Goal: Use online tool/utility

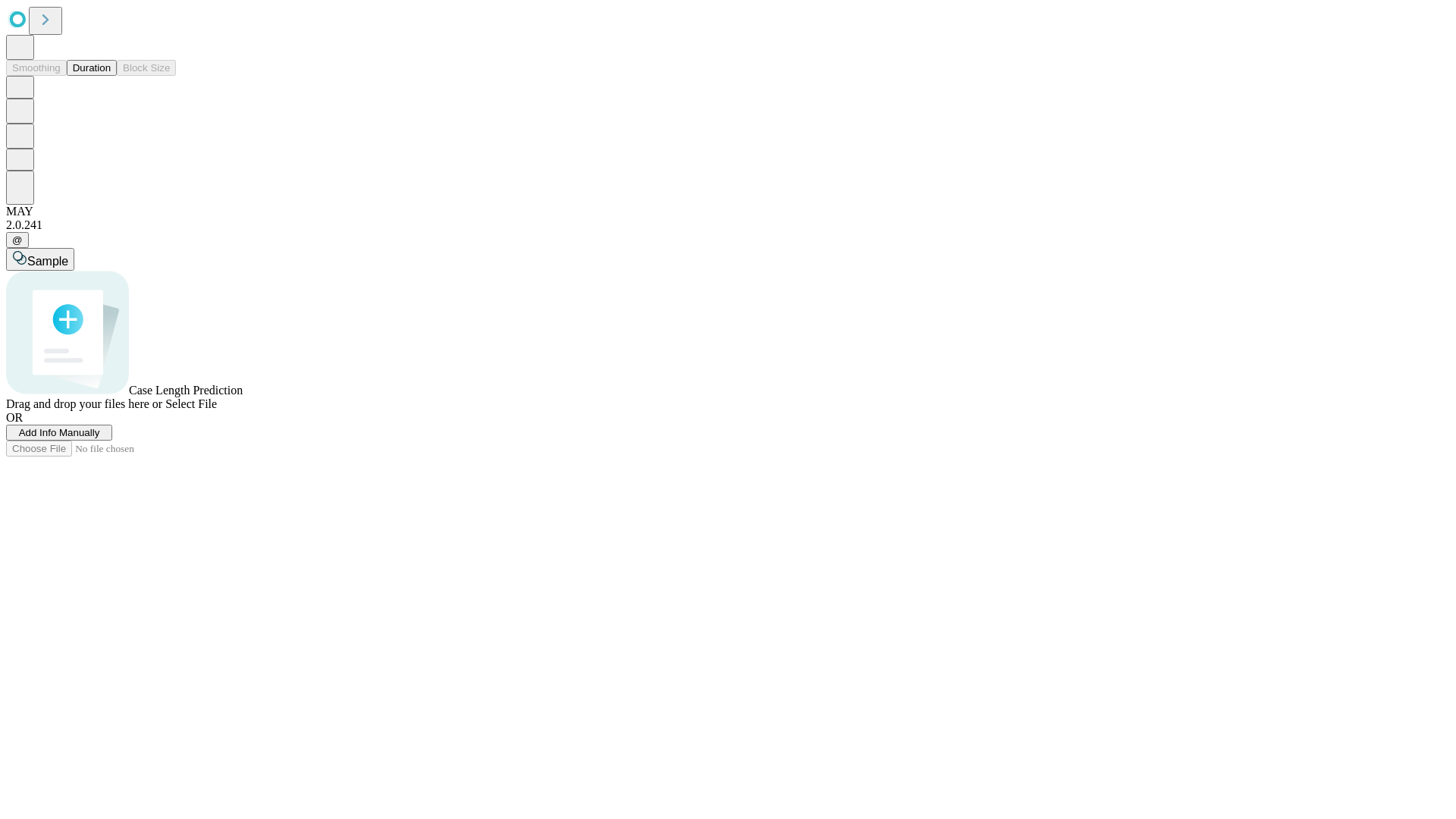
click at [111, 76] on button "Duration" at bounding box center [92, 68] width 50 height 16
click at [217, 410] on span "Select File" at bounding box center [190, 404] width 51 height 13
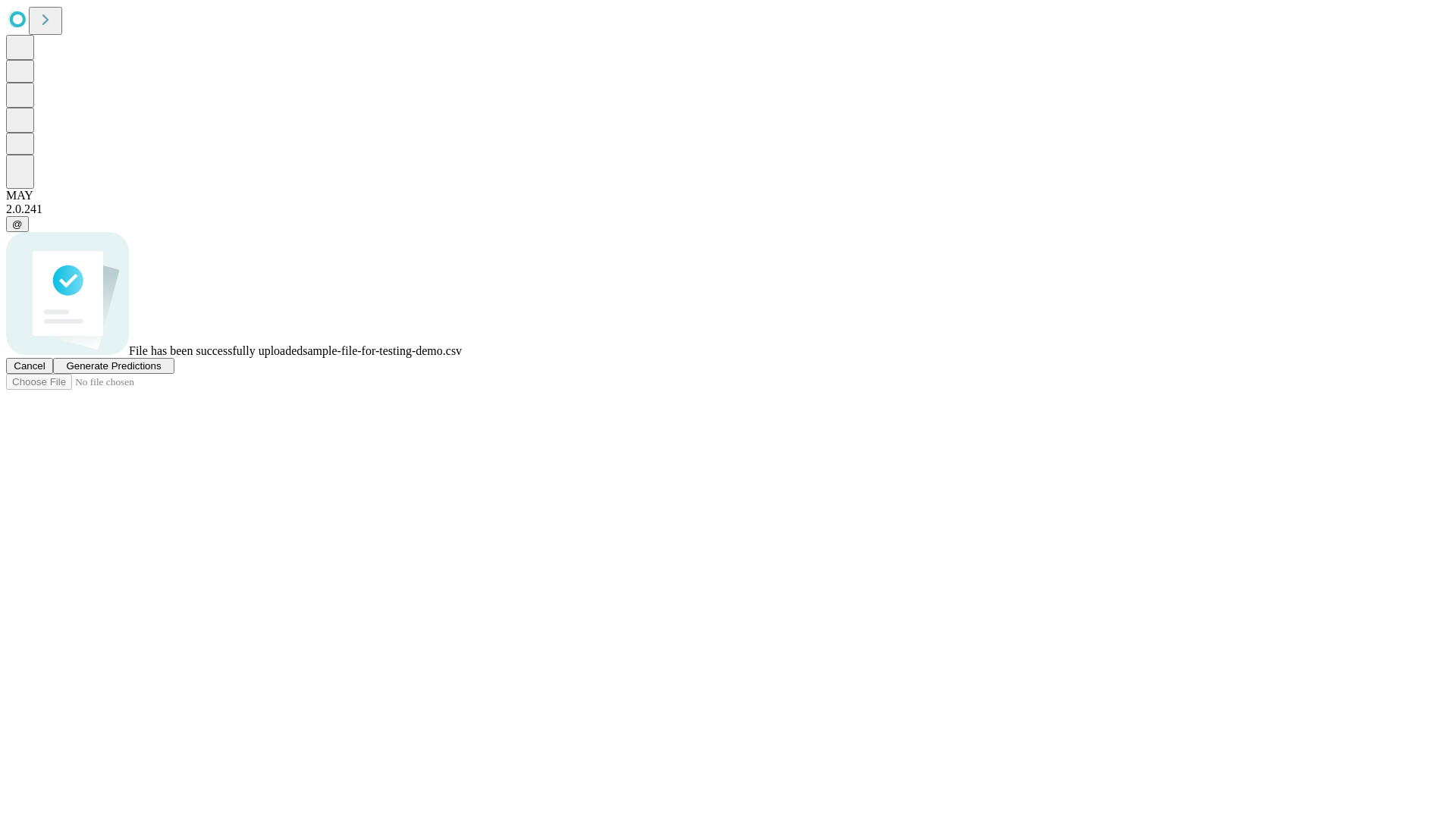
click at [160, 371] on span "Generate Predictions" at bounding box center [113, 366] width 95 height 12
